Goal: Information Seeking & Learning: Learn about a topic

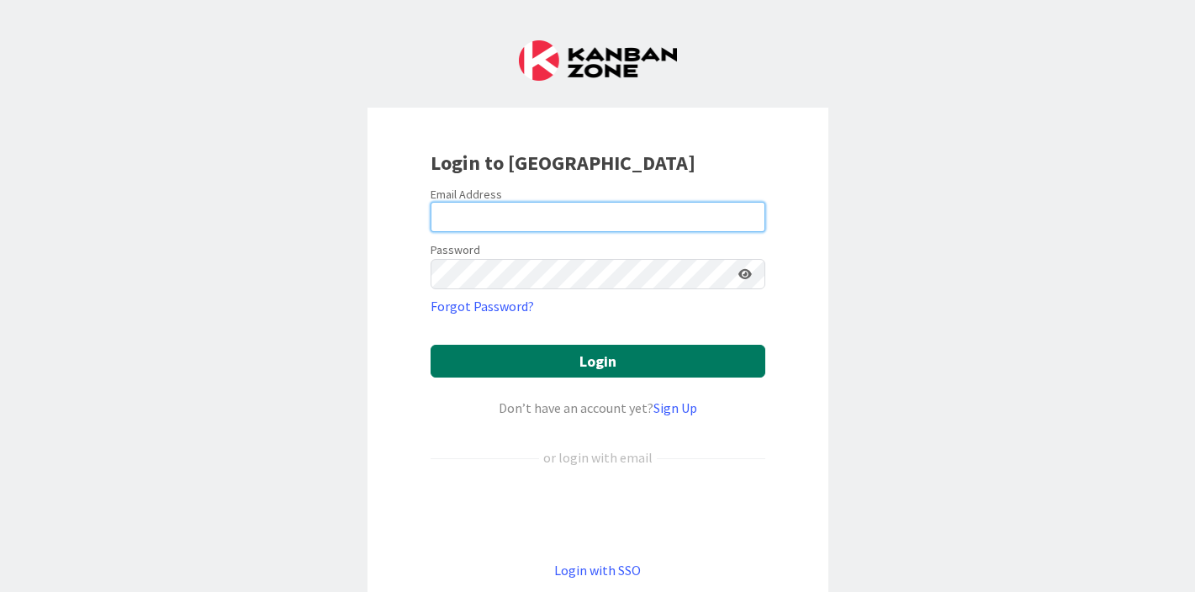
type input "heidi.moles@knoxschools.org"
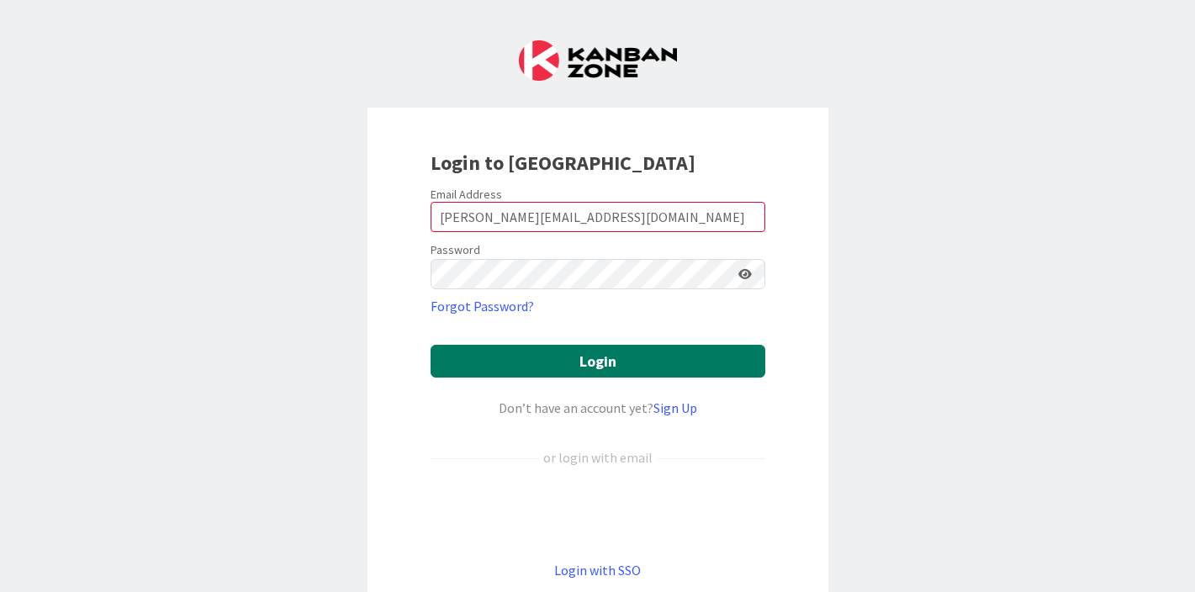
click at [688, 346] on button "Login" at bounding box center [598, 361] width 335 height 33
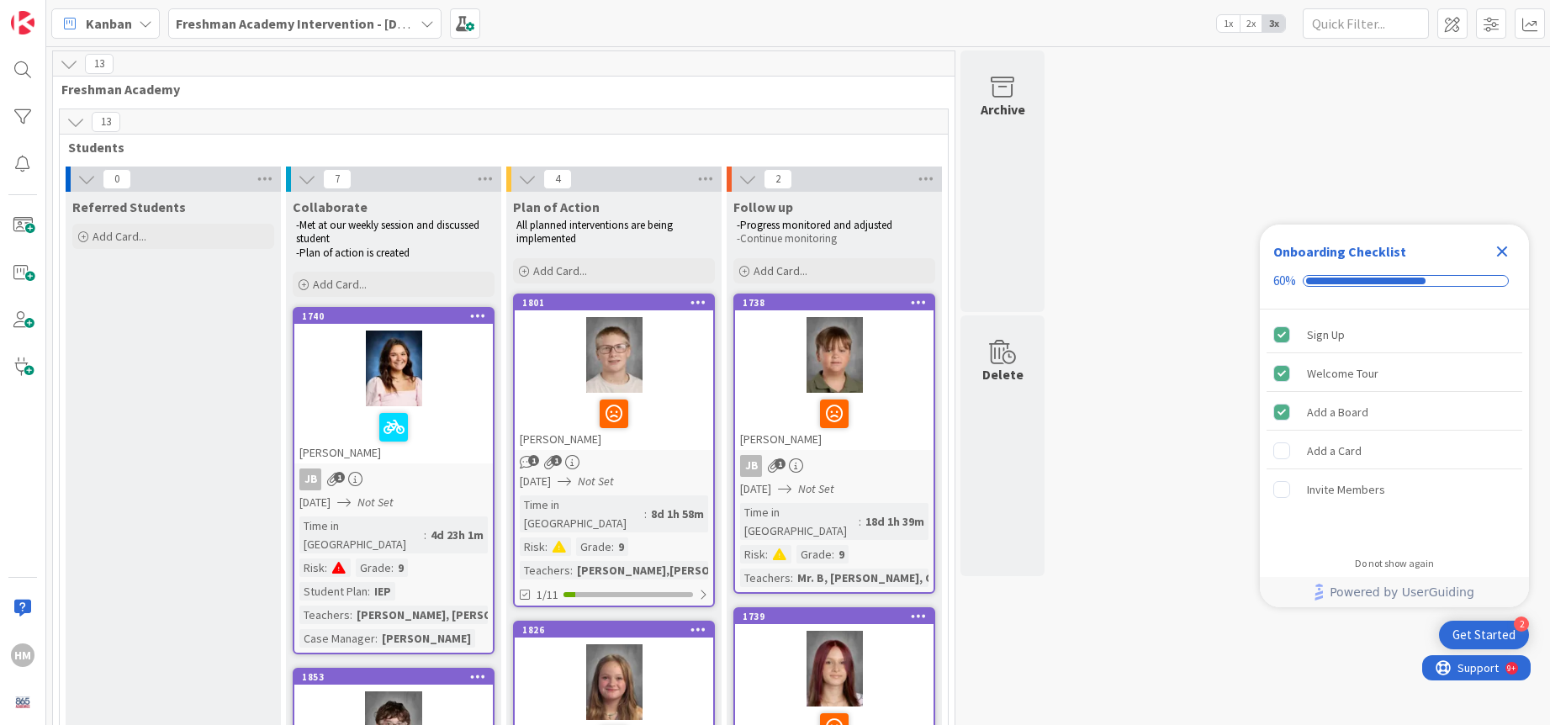
click at [298, 33] on span "Freshman Academy Intervention - 2024-2025" at bounding box center [295, 23] width 238 height 20
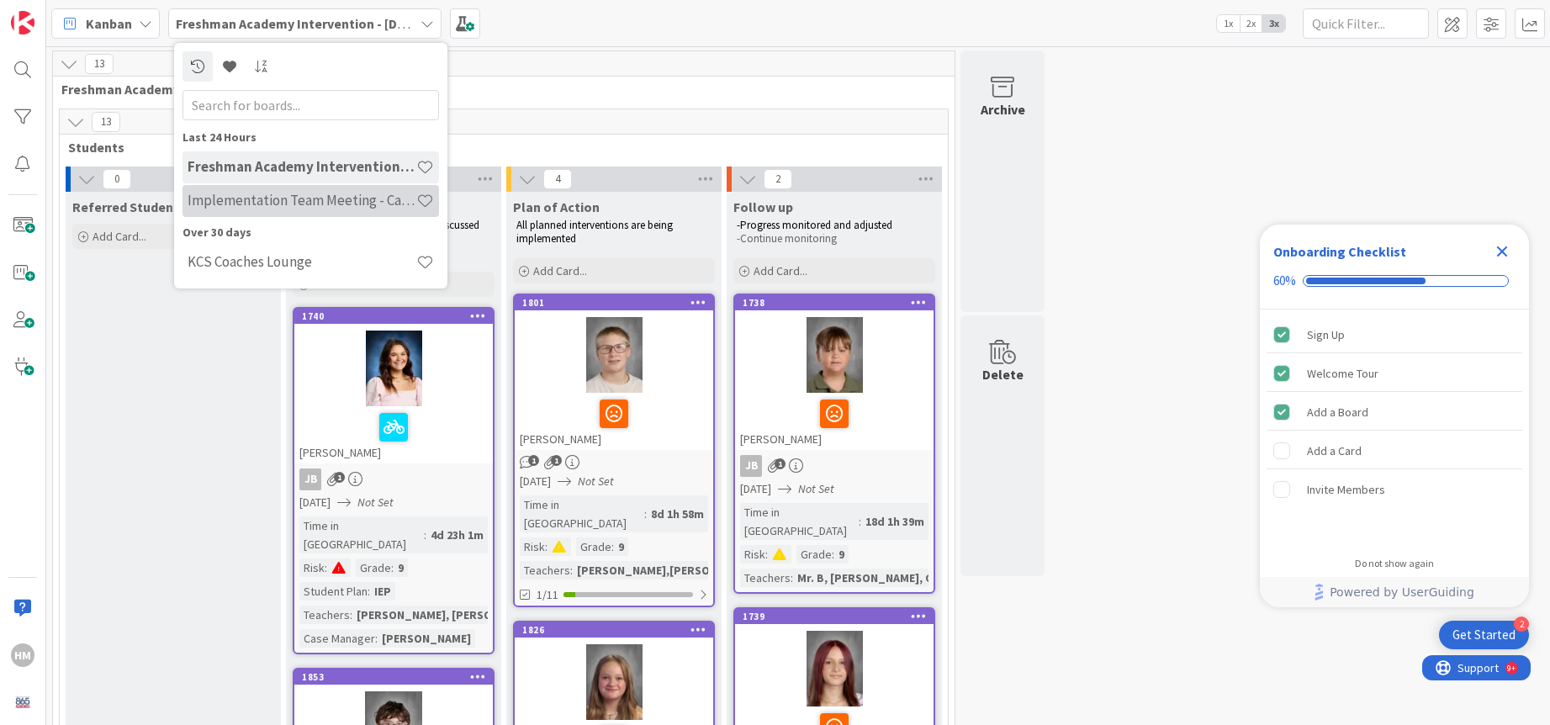
click at [277, 208] on h4 "Implementation Team Meeting - Career Themed" at bounding box center [302, 200] width 229 height 17
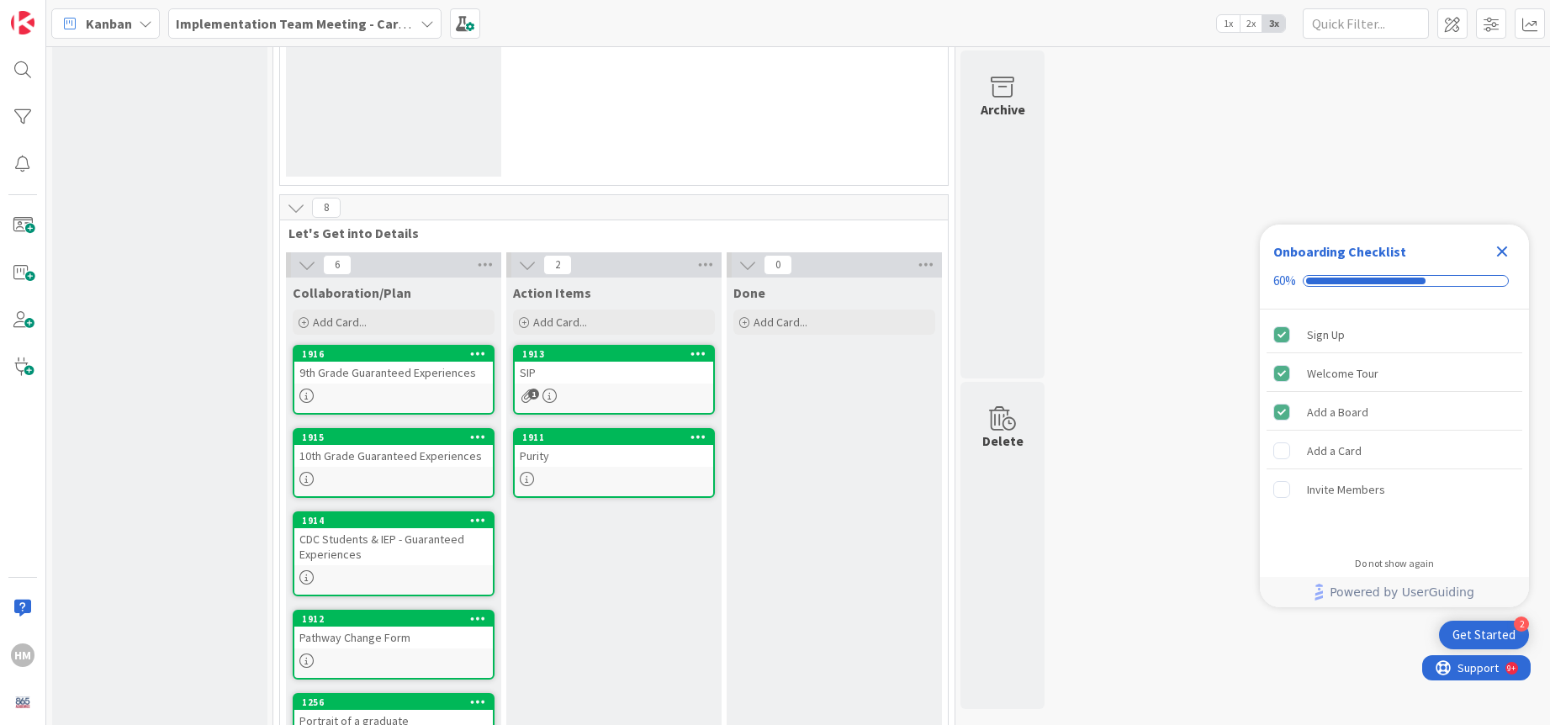
scroll to position [404, 0]
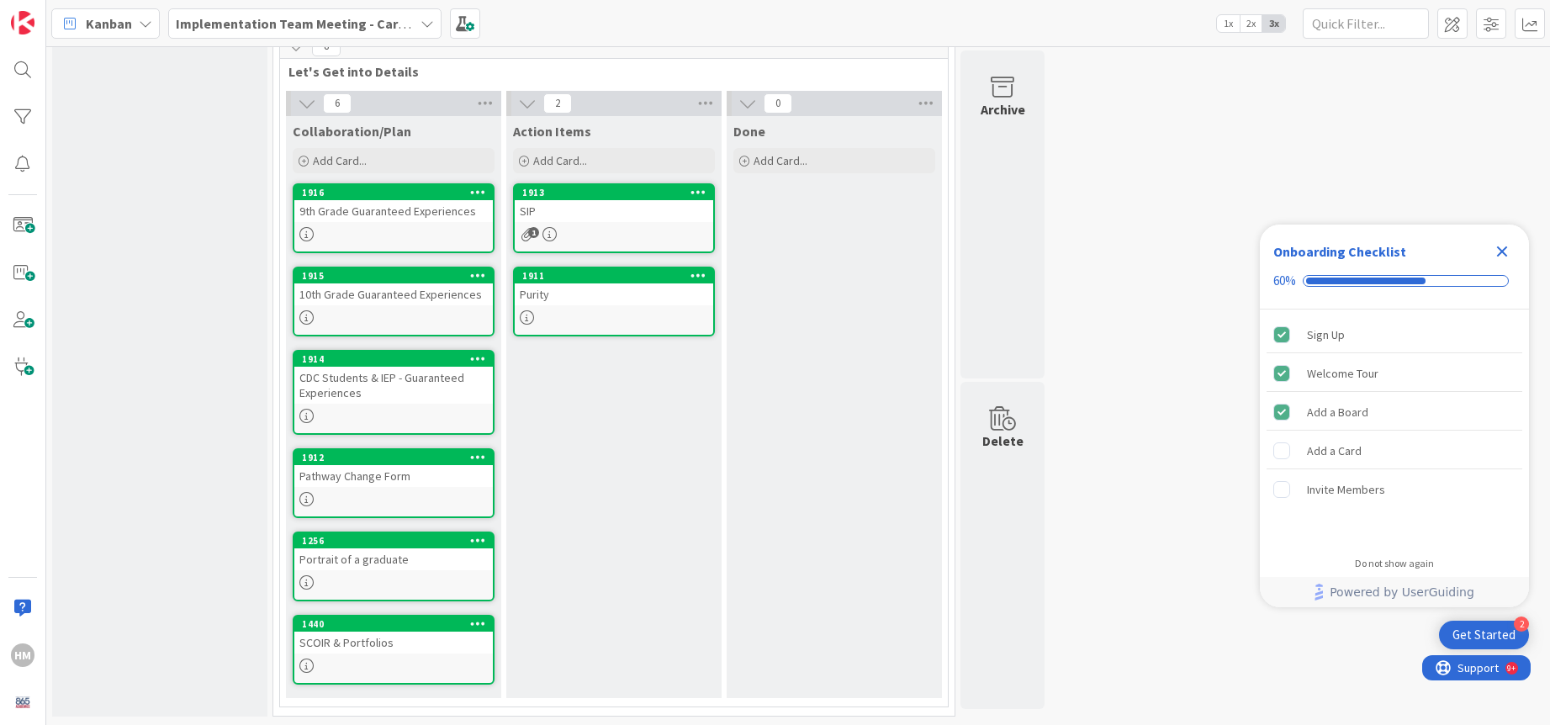
click at [1194, 255] on icon "Close Checklist" at bounding box center [1502, 251] width 11 height 11
click at [624, 230] on div "1" at bounding box center [614, 234] width 198 height 14
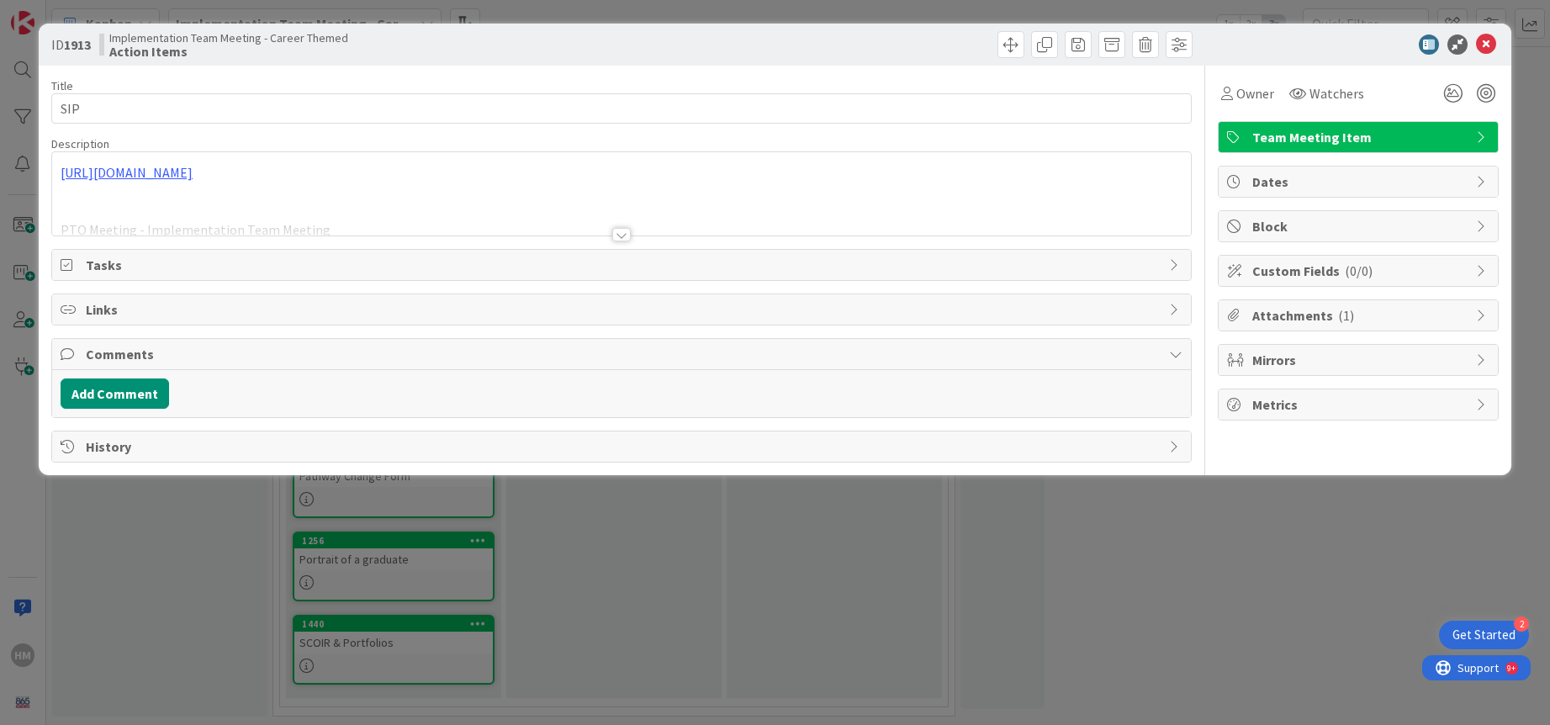
click at [362, 236] on div "Title 3 / 128 SIP Description https://docs.google.com/document/d/1khjz4NSzCzJcq…" at bounding box center [621, 264] width 1140 height 397
click at [336, 209] on div at bounding box center [621, 214] width 1139 height 43
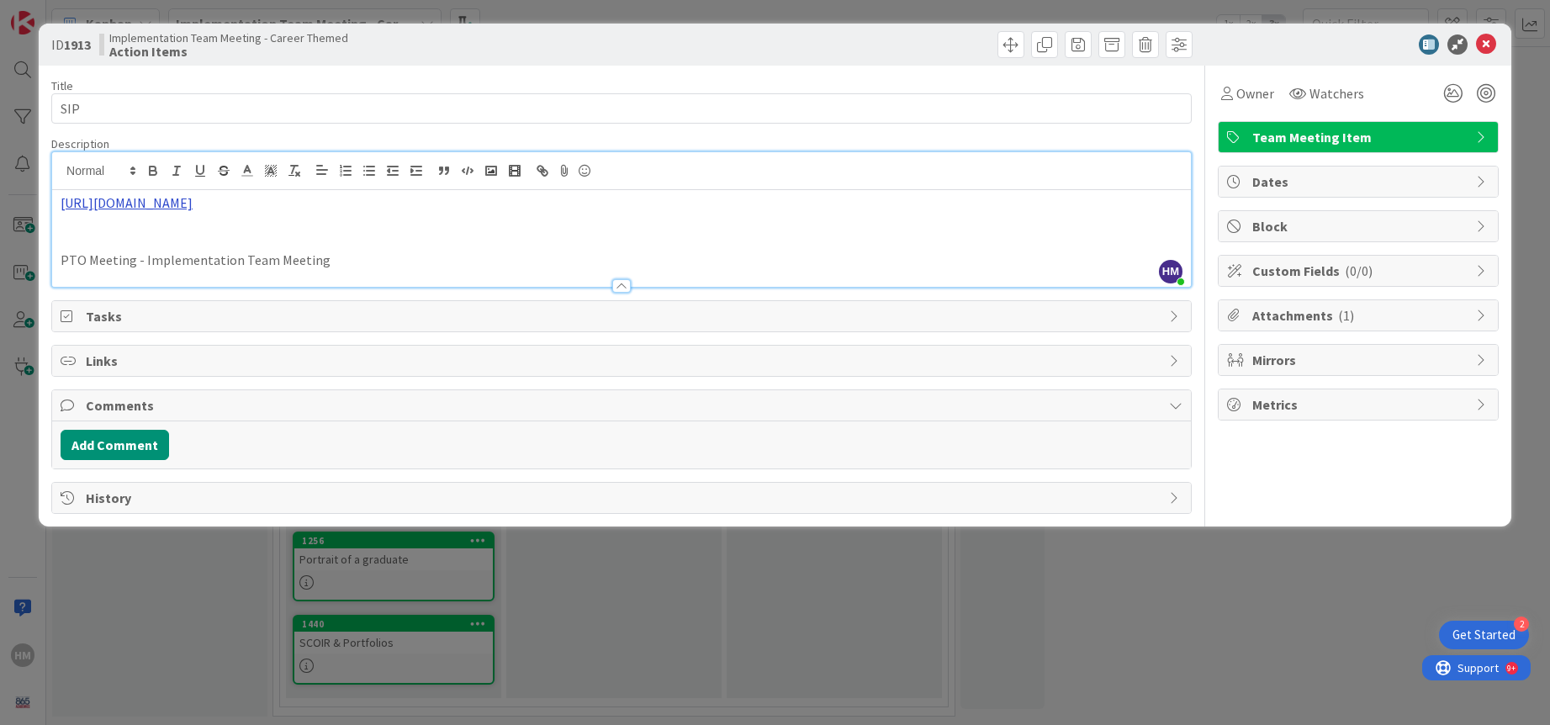
click at [193, 208] on link "https://docs.google.com/document/d/1khjz4NSzCzJcq3TTpShjAtmIvT1xV9lHFnMZeQ2CZ-0…" at bounding box center [127, 202] width 132 height 17
click at [293, 236] on link "https://docs.google.com/document/d/1khjz4NSzCzJcq3TTpShjAtmIvT1xV9lHFnMZeQ2CZ-0…" at bounding box center [322, 236] width 115 height 22
click at [1194, 42] on icon at bounding box center [1486, 44] width 20 height 20
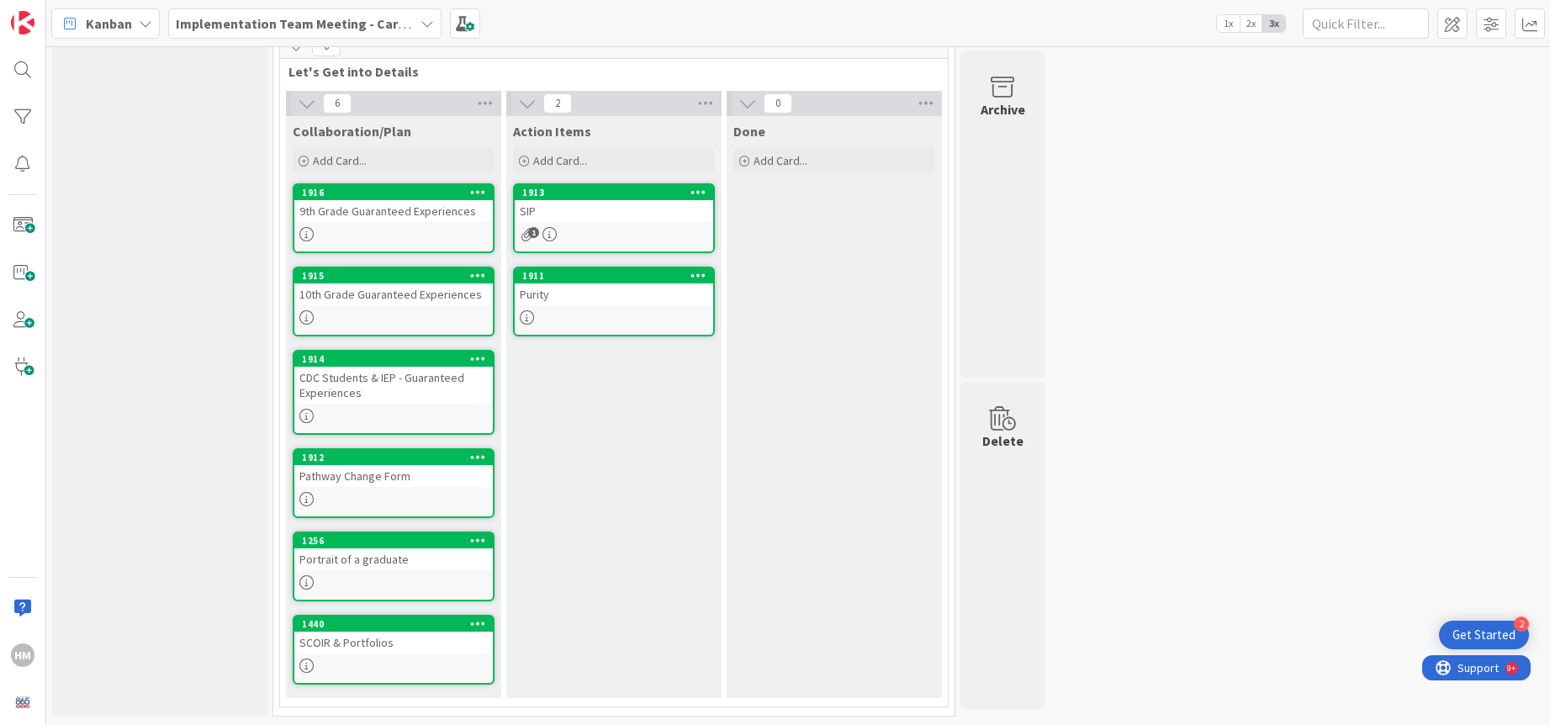
click at [601, 292] on div "Purity" at bounding box center [614, 294] width 198 height 22
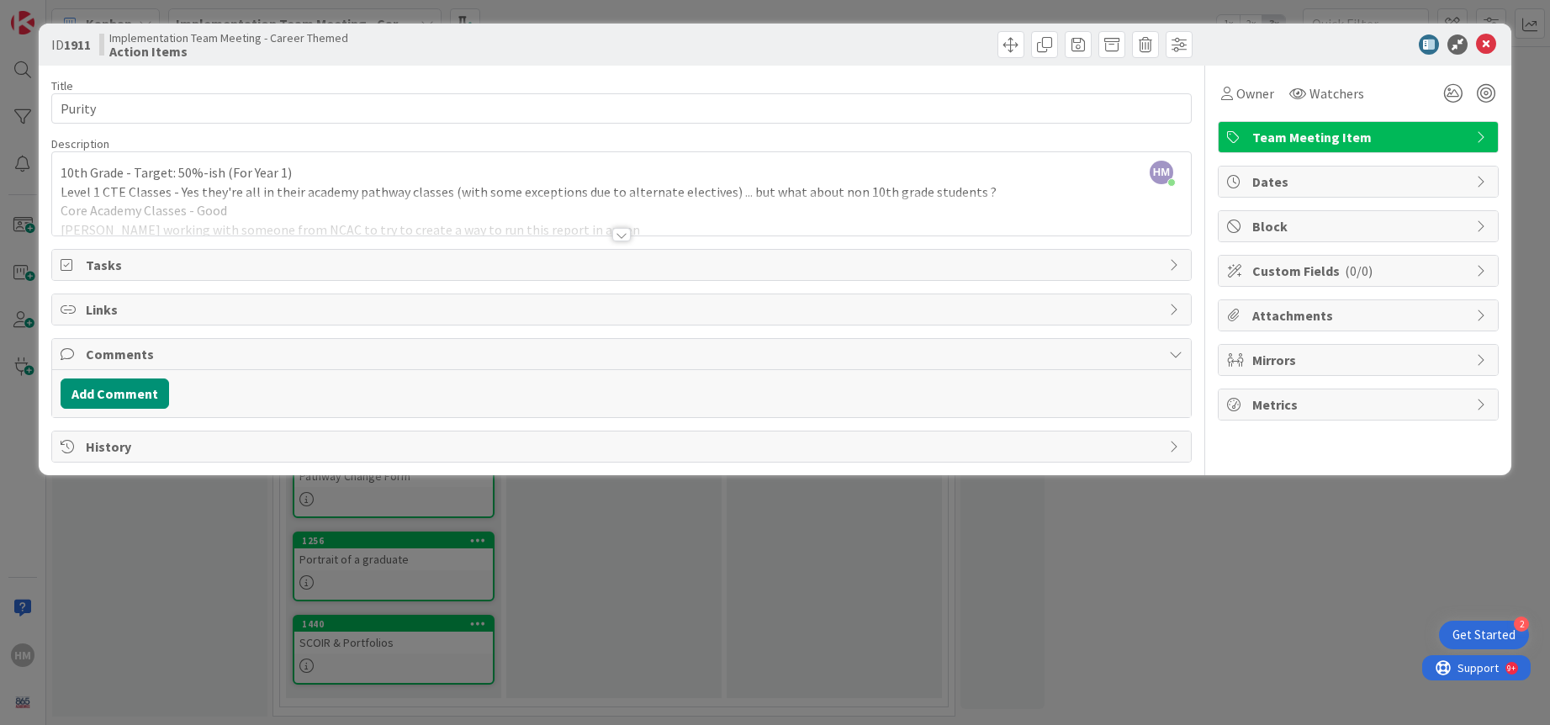
click at [621, 237] on div at bounding box center [621, 234] width 19 height 13
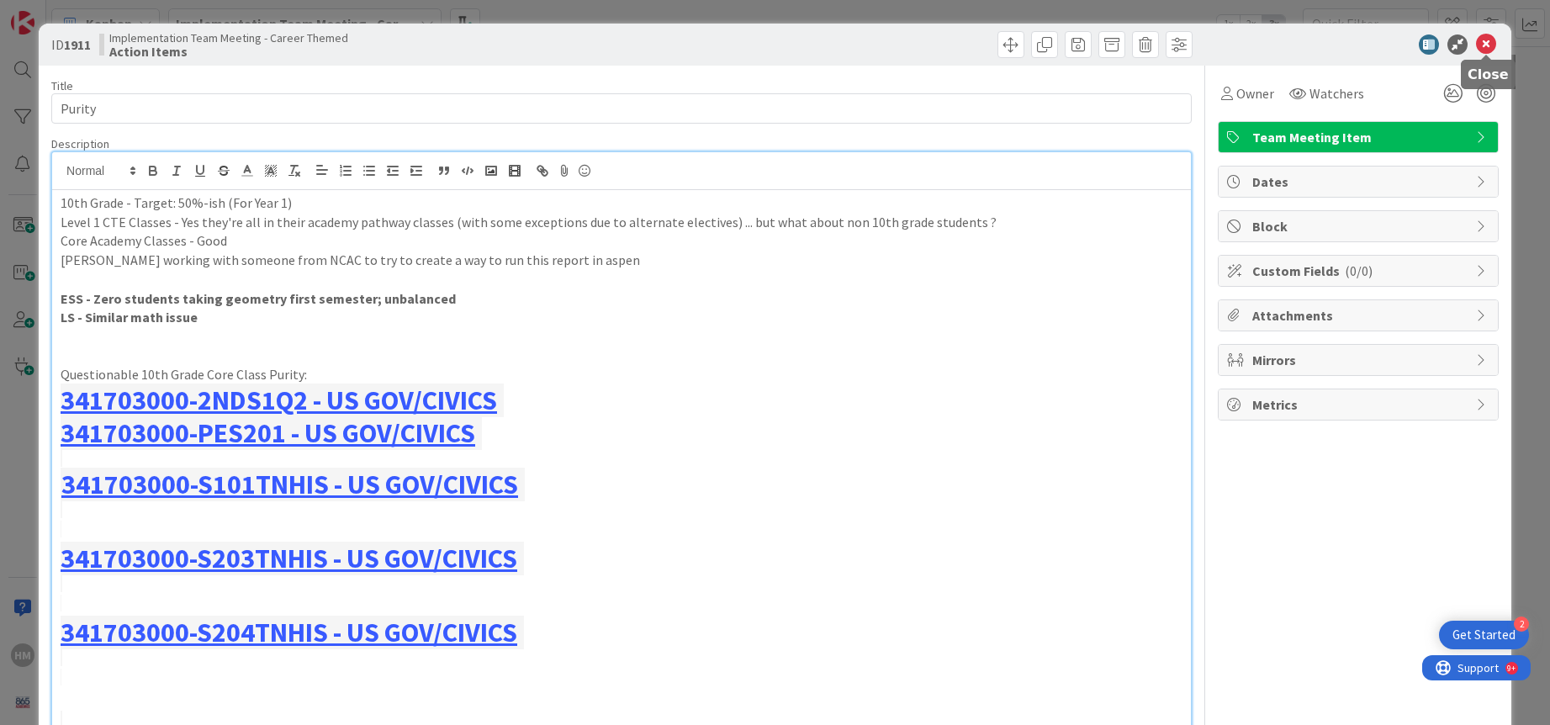
click at [1194, 48] on icon at bounding box center [1486, 44] width 20 height 20
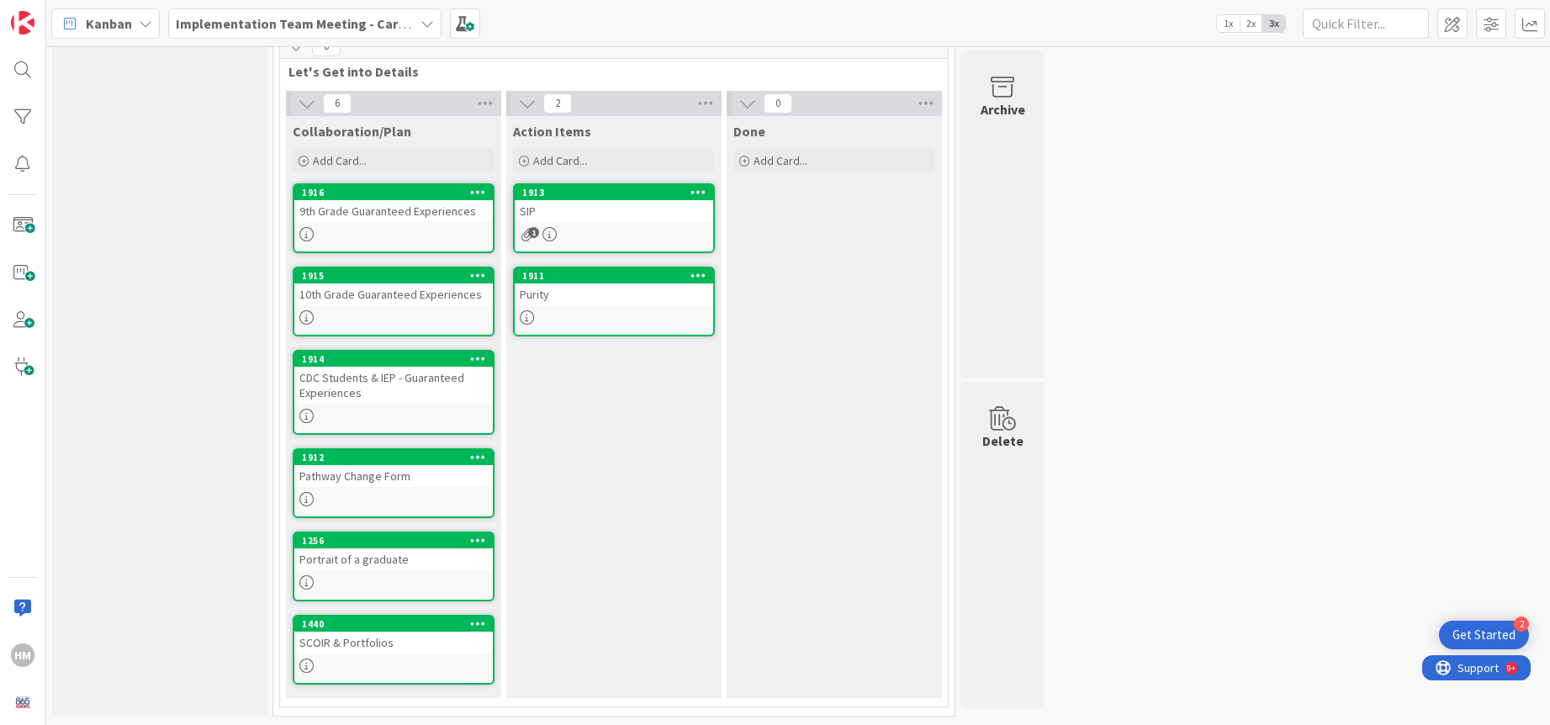
click at [414, 221] on div "9th Grade Guaranteed Experiences" at bounding box center [393, 211] width 198 height 22
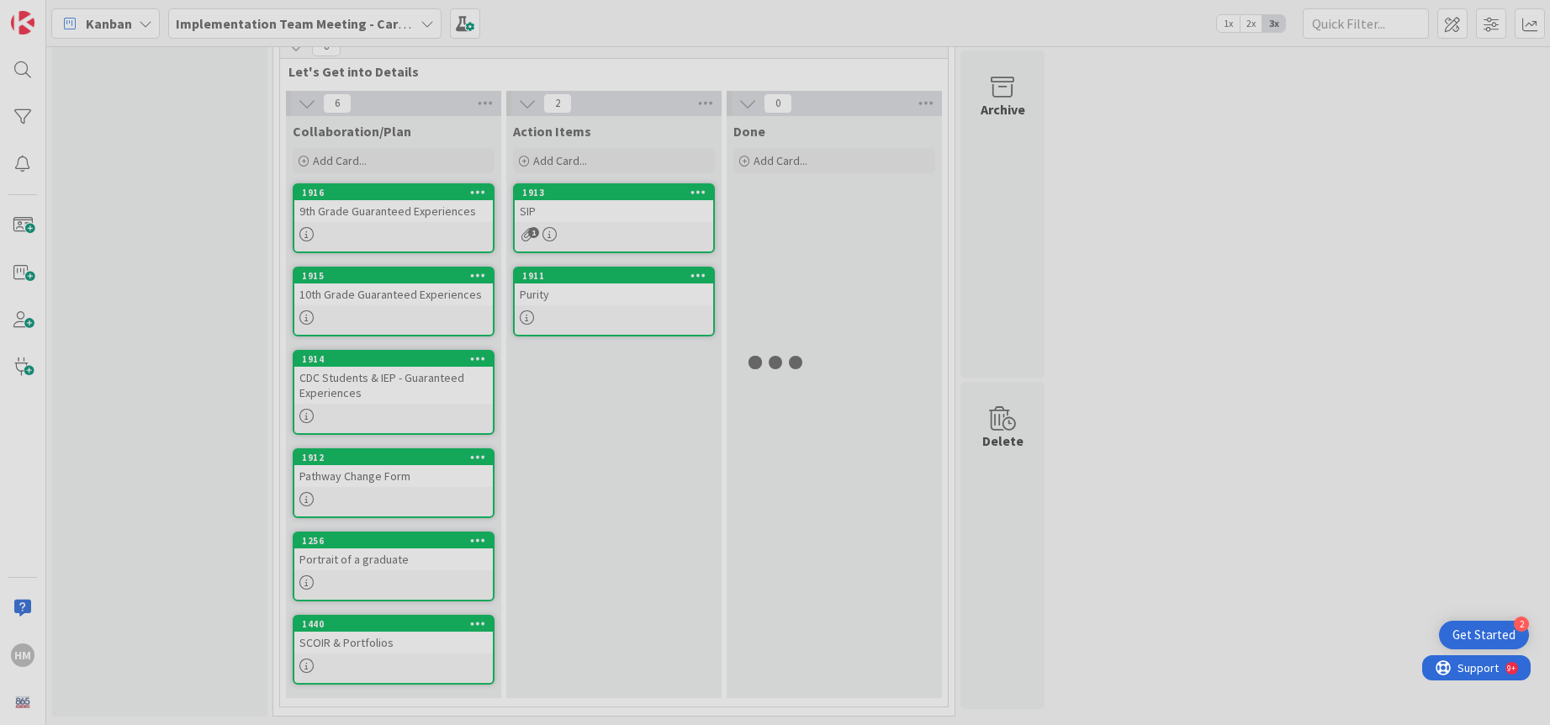
click at [414, 221] on div at bounding box center [775, 362] width 1550 height 725
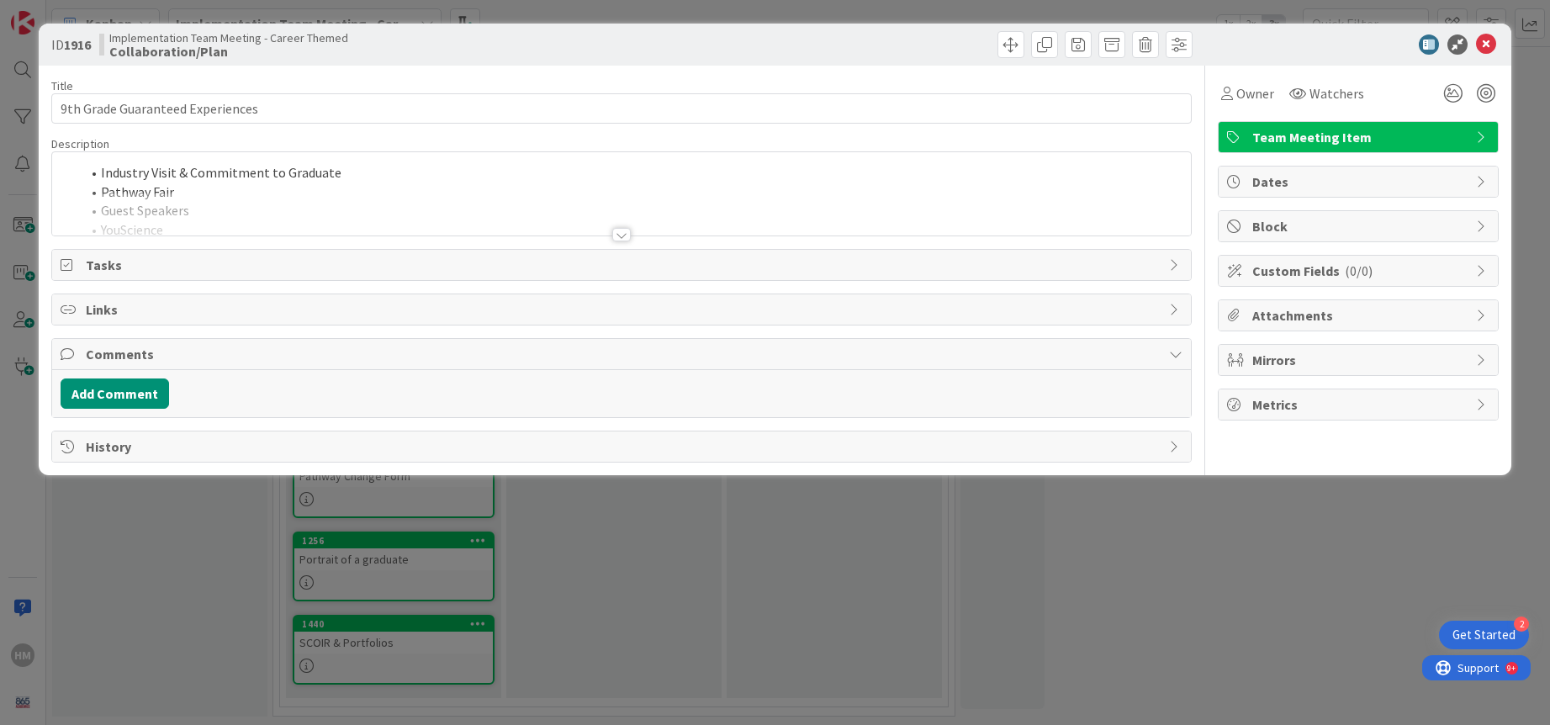
click at [628, 235] on div at bounding box center [621, 234] width 19 height 13
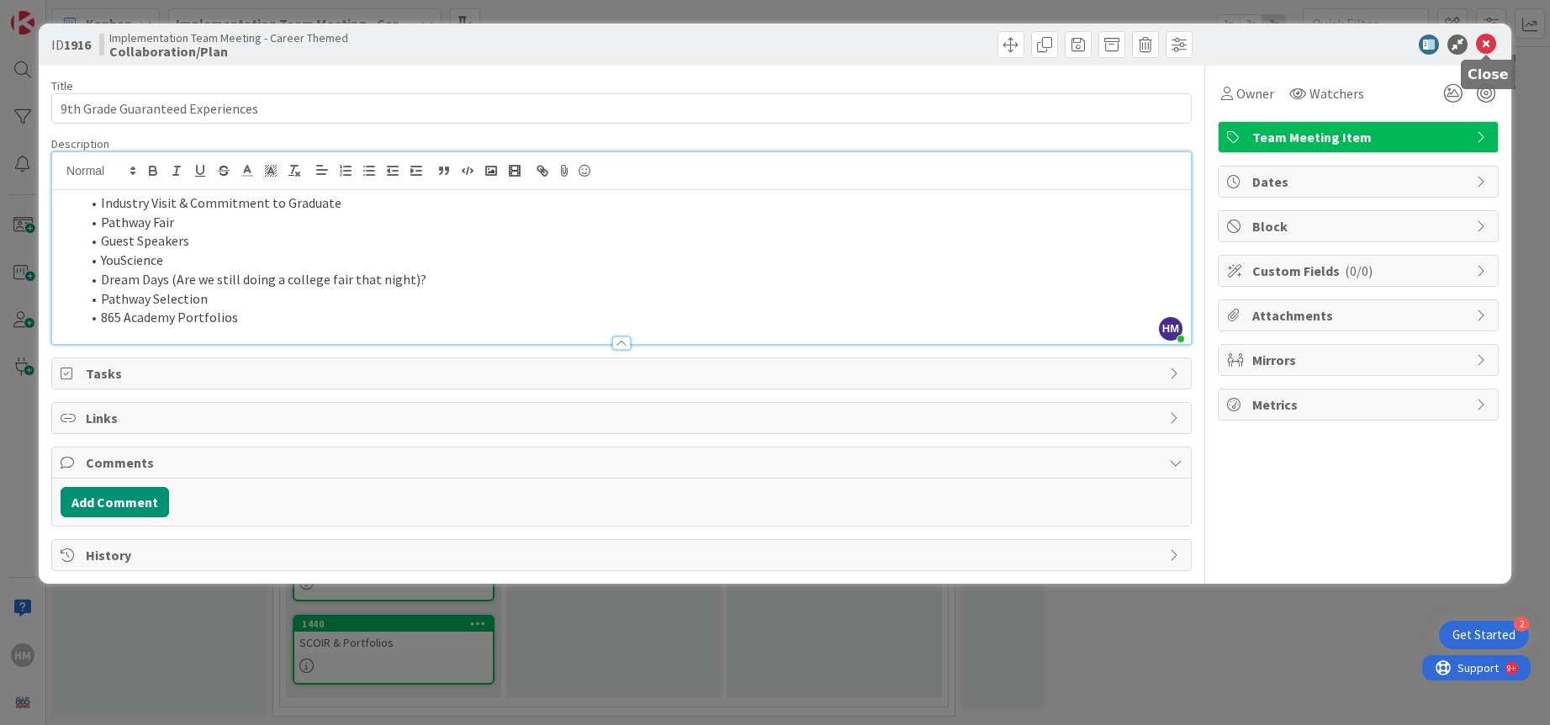
click at [1194, 40] on icon at bounding box center [1486, 44] width 20 height 20
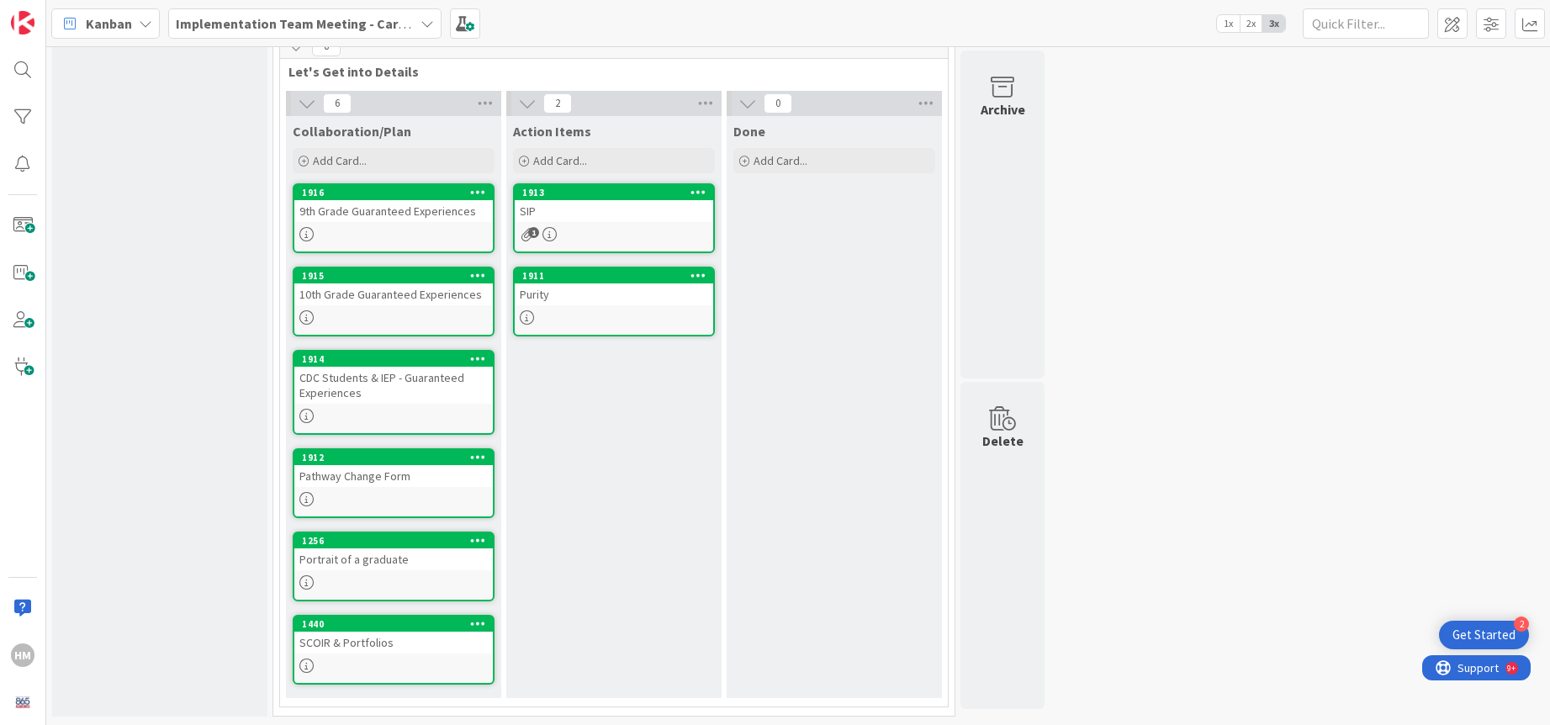
click at [404, 296] on div "10th Grade Guaranteed Experiences" at bounding box center [393, 294] width 198 height 22
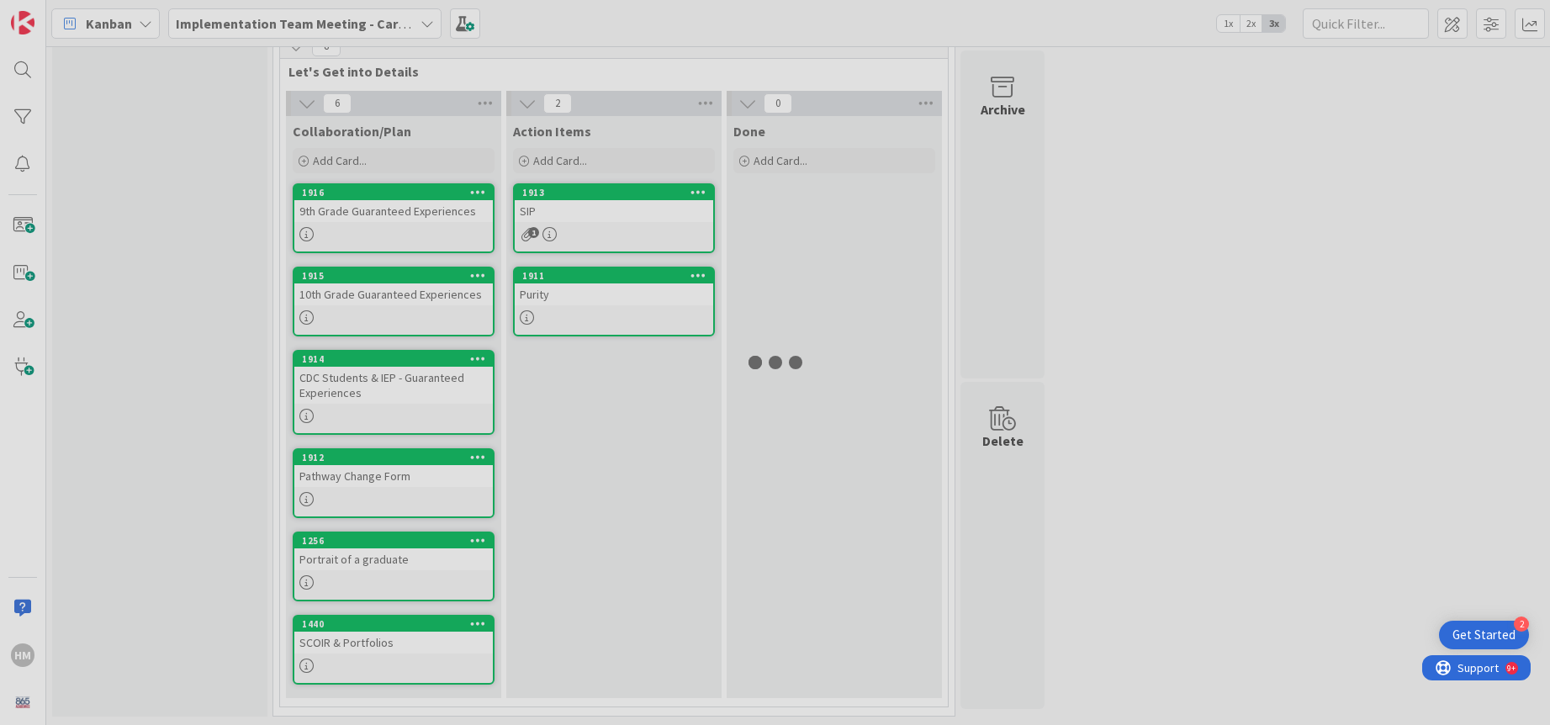
click at [404, 296] on div at bounding box center [775, 362] width 1550 height 725
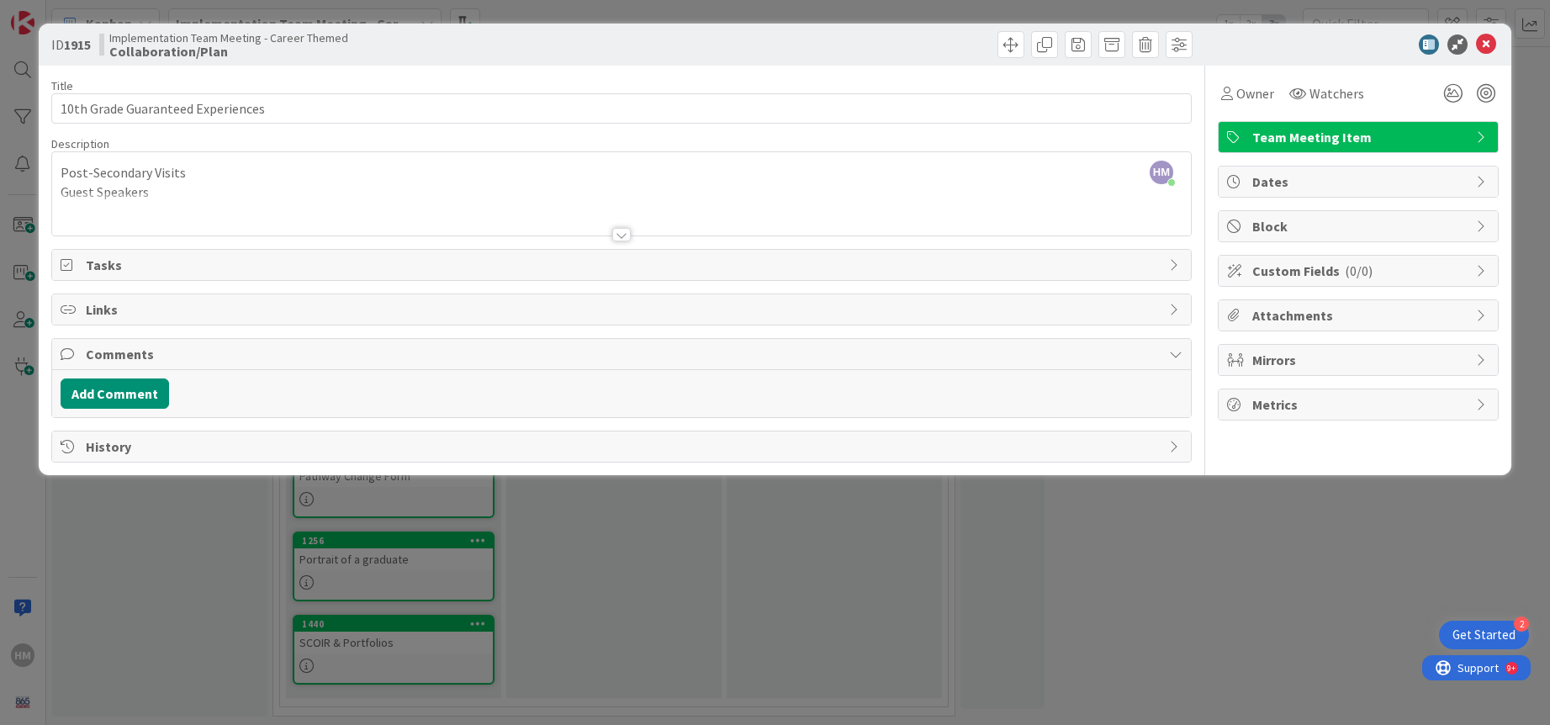
click at [620, 235] on div at bounding box center [621, 234] width 19 height 13
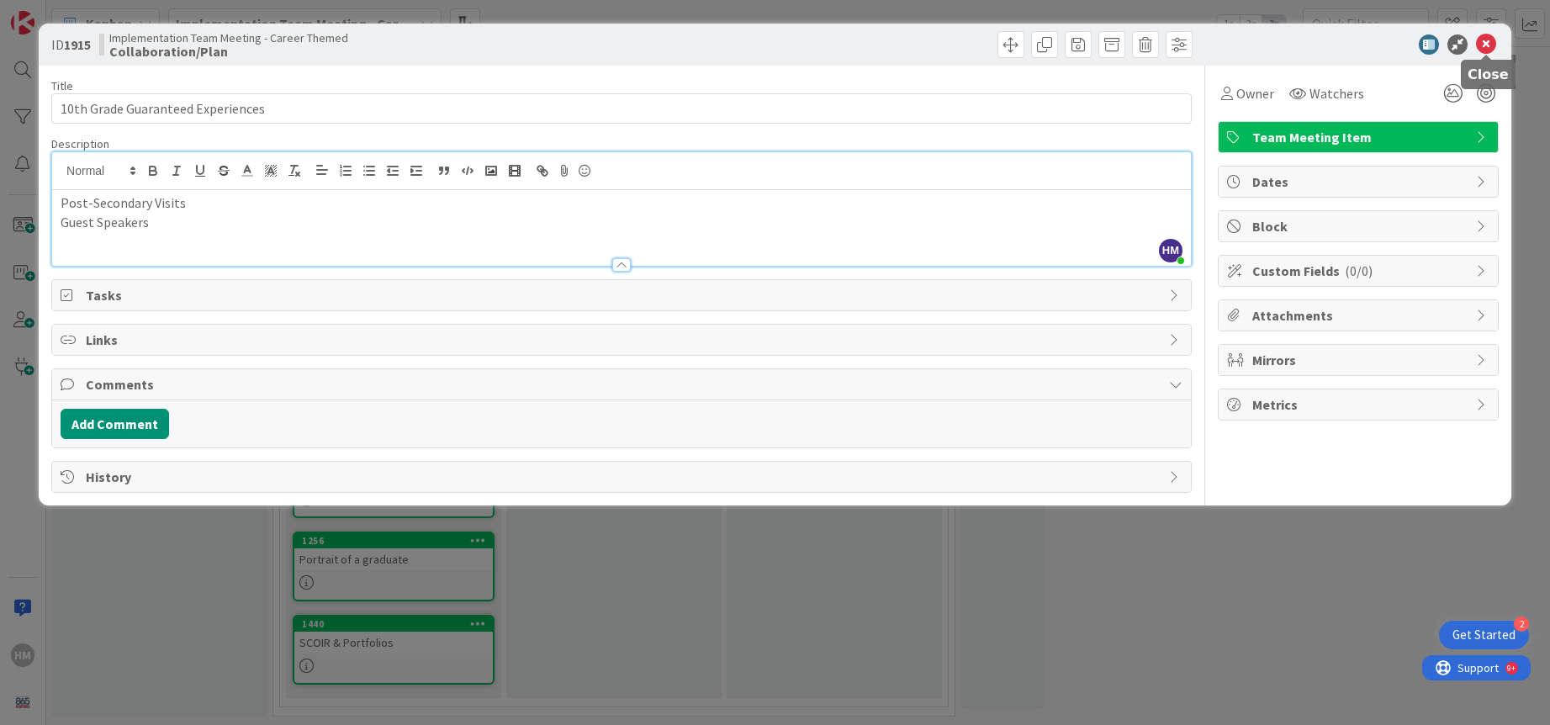
click at [1194, 40] on icon at bounding box center [1486, 44] width 20 height 20
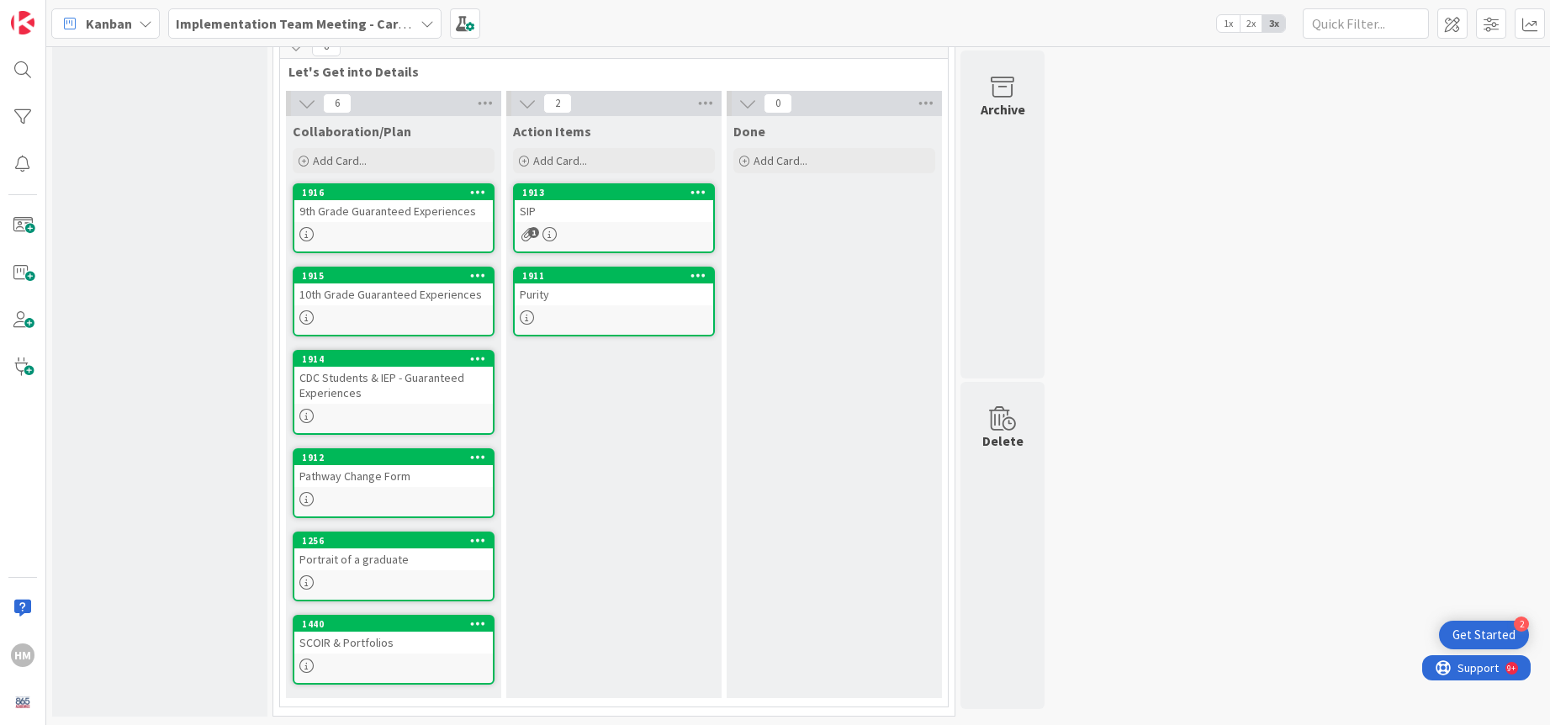
click at [387, 551] on div "Portrait of a graduate" at bounding box center [393, 559] width 198 height 22
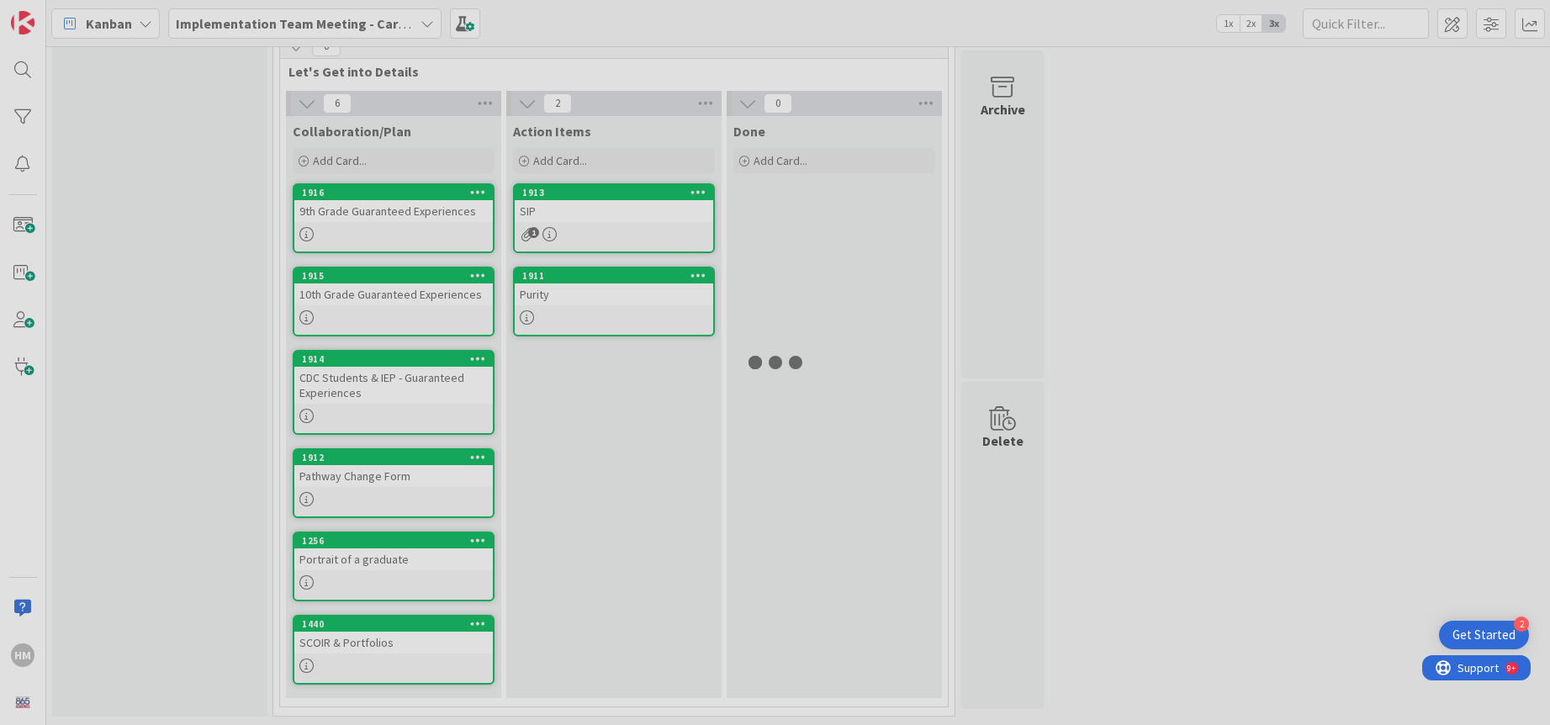
click at [387, 551] on div at bounding box center [775, 362] width 1550 height 725
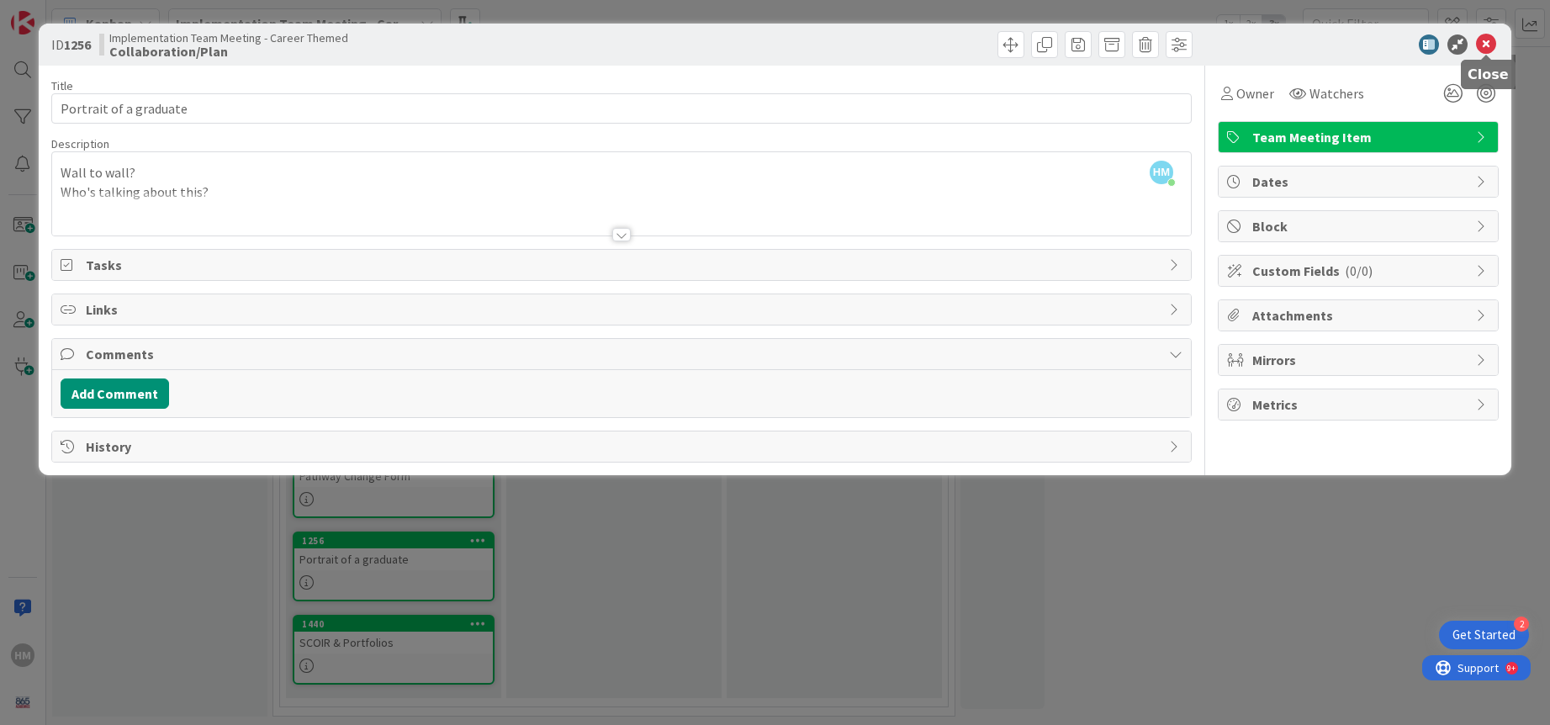
click at [1194, 44] on icon at bounding box center [1486, 44] width 20 height 20
